Goal: Task Accomplishment & Management: Complete application form

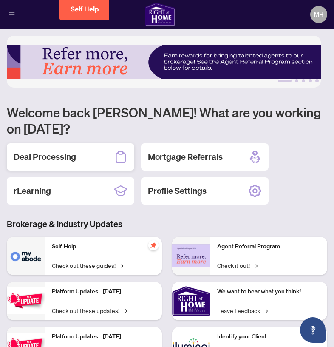
click at [62, 154] on h2 "Deal Processing" at bounding box center [45, 157] width 63 height 12
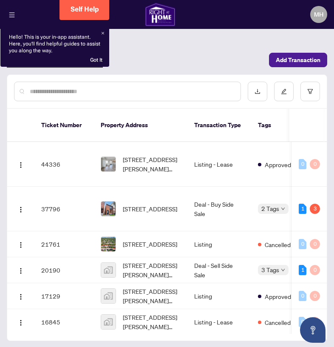
click at [102, 31] on div "Hello! This is your in-app assistant. Here, you'll find helpful guides to assis…" at bounding box center [54, 47] width 109 height 40
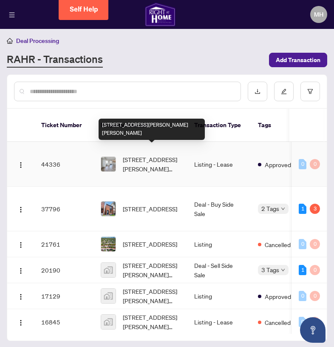
click at [168, 155] on span "817-212 King William St, Hamilton, Ontario L8R 0A6, Canada" at bounding box center [152, 164] width 58 height 19
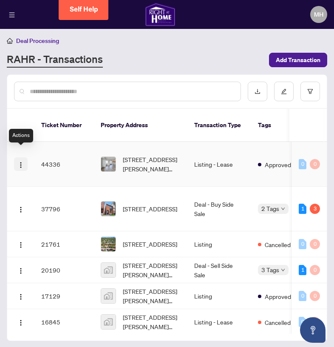
click at [20, 162] on img "button" at bounding box center [20, 165] width 7 height 7
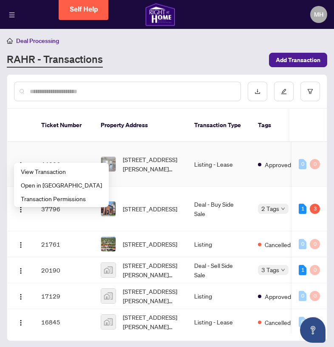
click at [25, 164] on ul "View Transaction Open in New Tab Transaction Permissions" at bounding box center [61, 185] width 95 height 44
click at [26, 166] on li "View Transaction" at bounding box center [61, 172] width 91 height 14
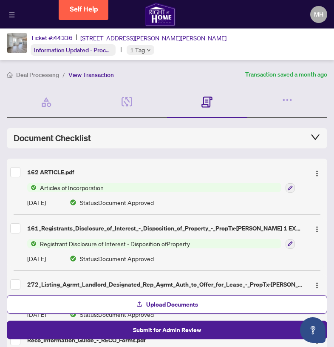
scroll to position [153, 0]
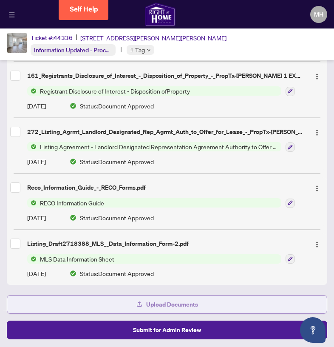
click at [202, 299] on button "Upload Documents" at bounding box center [167, 304] width 321 height 19
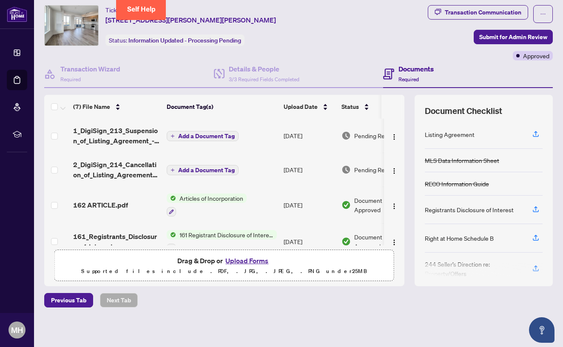
scroll to position [0, 0]
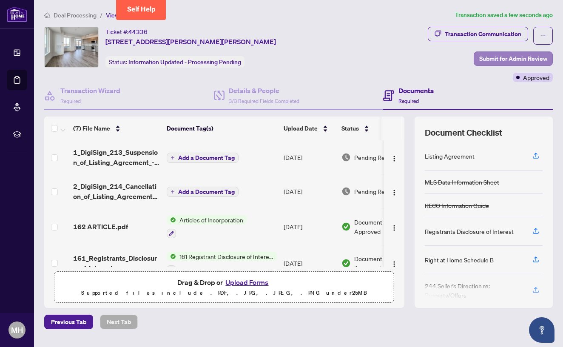
click at [334, 55] on span "Submit for Admin Review" at bounding box center [513, 59] width 68 height 14
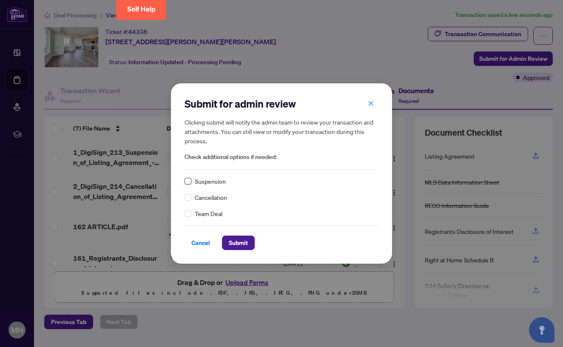
click at [189, 183] on span at bounding box center [188, 181] width 7 height 7
click at [238, 239] on span "Submit" at bounding box center [238, 243] width 19 height 14
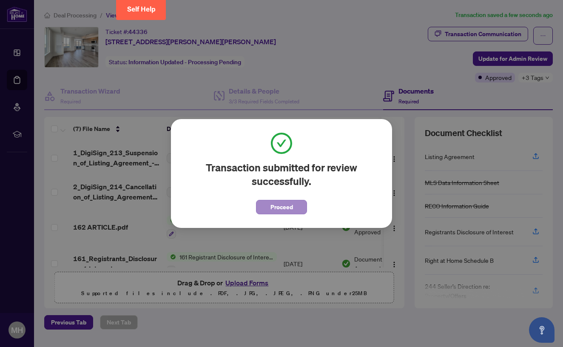
click at [280, 205] on span "Proceed" at bounding box center [282, 207] width 23 height 14
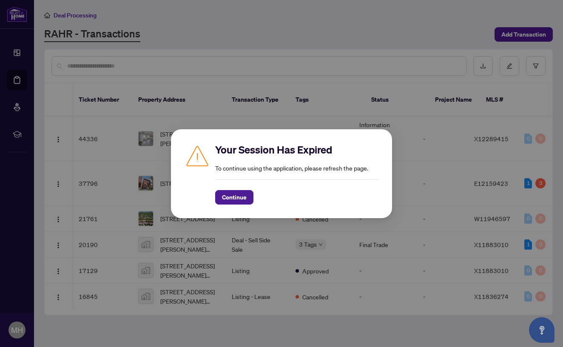
scroll to position [0, 323]
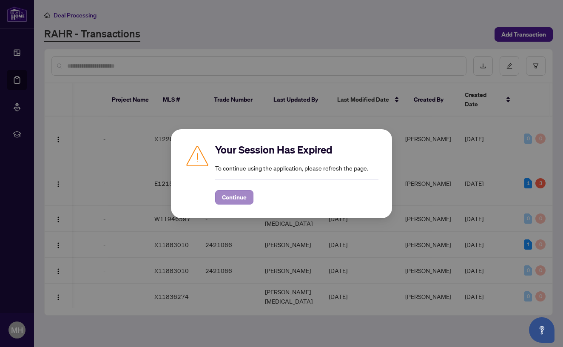
click at [239, 197] on span "Continue" at bounding box center [234, 198] width 25 height 14
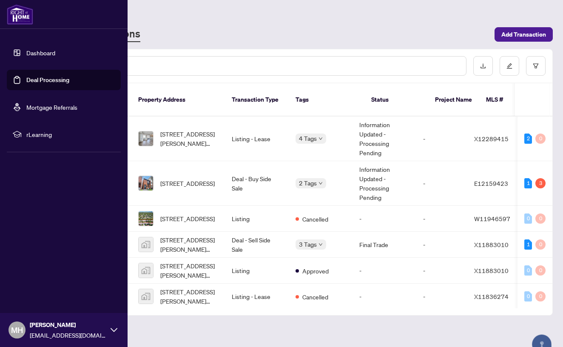
click at [32, 52] on link "Dashboard" at bounding box center [40, 53] width 29 height 8
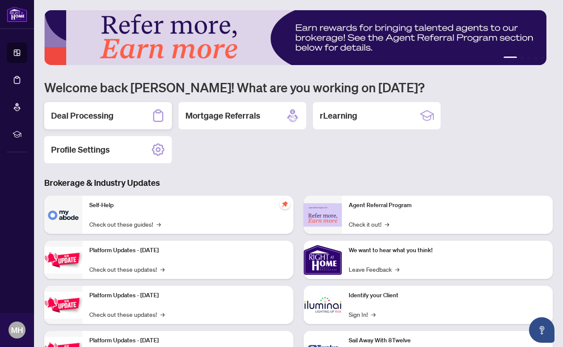
click at [125, 119] on div "Deal Processing" at bounding box center [108, 115] width 128 height 27
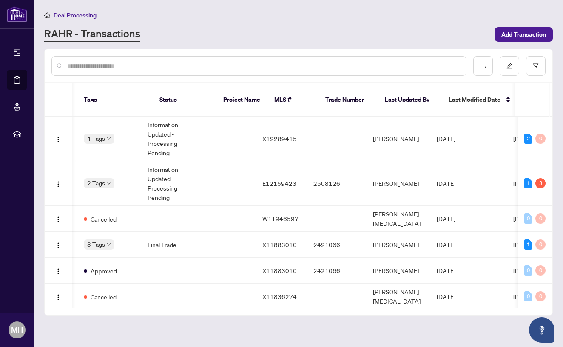
scroll to position [0, 326]
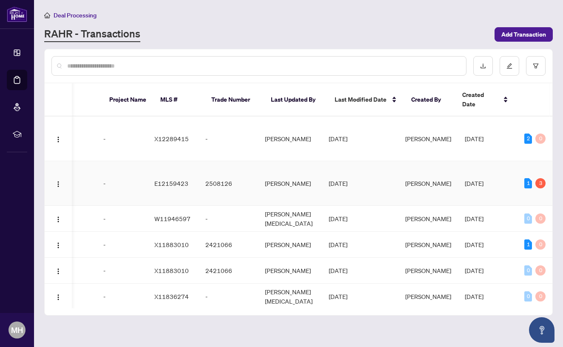
click at [539, 178] on div "3" at bounding box center [541, 183] width 10 height 10
click at [434, 179] on span "[PERSON_NAME]" at bounding box center [428, 183] width 46 height 8
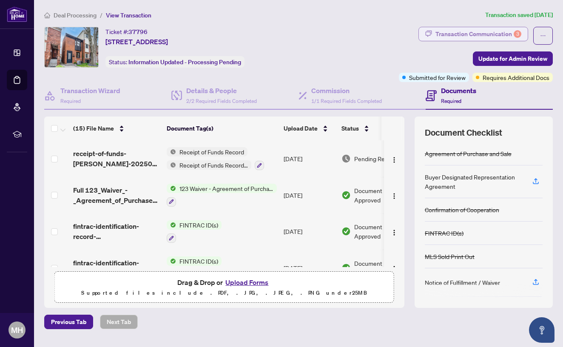
click at [477, 33] on div "Transaction Communication 3" at bounding box center [479, 34] width 86 height 14
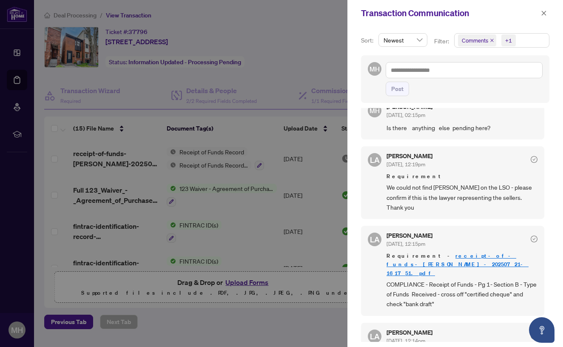
scroll to position [183, 0]
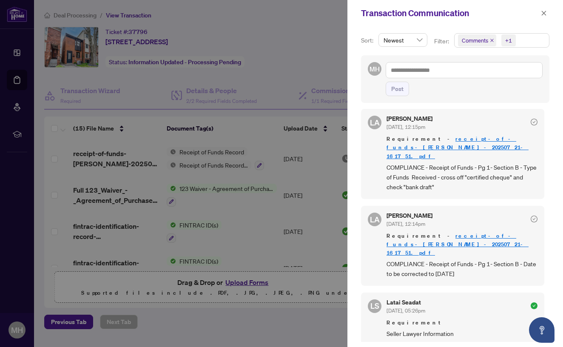
click at [272, 57] on div at bounding box center [281, 173] width 563 height 347
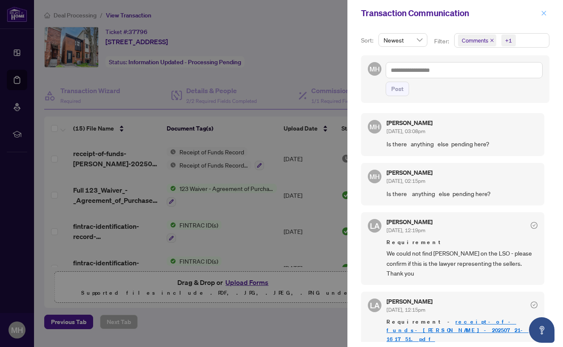
click at [549, 13] on button "button" at bounding box center [543, 13] width 11 height 10
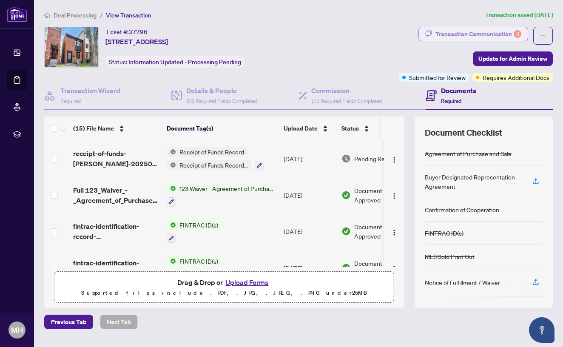
click at [456, 38] on div "Transaction Communication 3" at bounding box center [479, 34] width 86 height 14
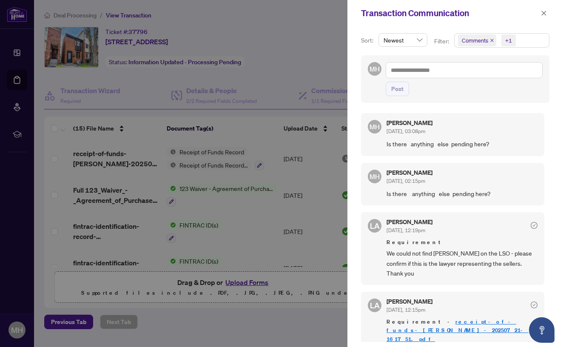
click at [301, 68] on div at bounding box center [281, 173] width 563 height 347
drag, startPoint x: 306, startPoint y: 37, endPoint x: 311, endPoint y: 38, distance: 4.4
click at [306, 37] on div at bounding box center [281, 173] width 563 height 347
click at [545, 13] on icon "close" at bounding box center [544, 13] width 6 height 6
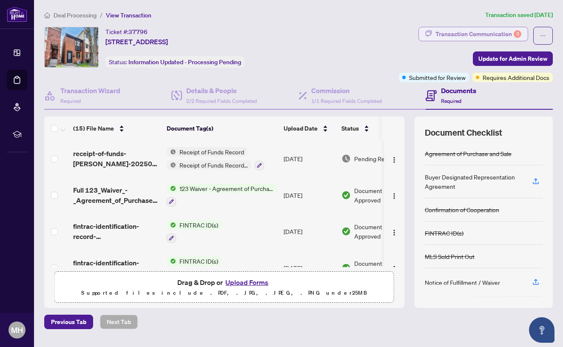
click at [496, 30] on div "Transaction Communication 3" at bounding box center [479, 34] width 86 height 14
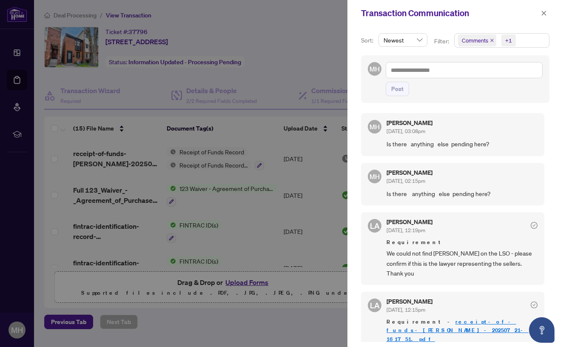
click at [318, 45] on div at bounding box center [281, 173] width 563 height 347
click at [545, 15] on icon "close" at bounding box center [544, 13] width 6 height 6
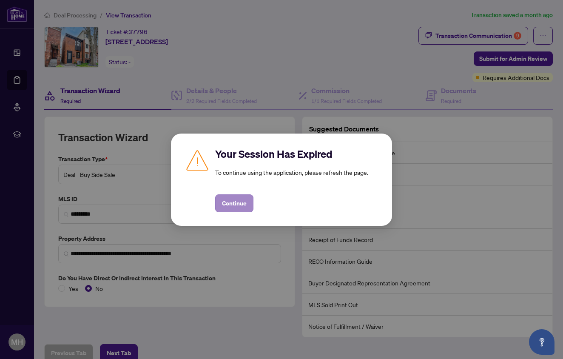
click at [244, 205] on span "Continue" at bounding box center [234, 204] width 25 height 14
